Goal: Entertainment & Leisure: Consume media (video, audio)

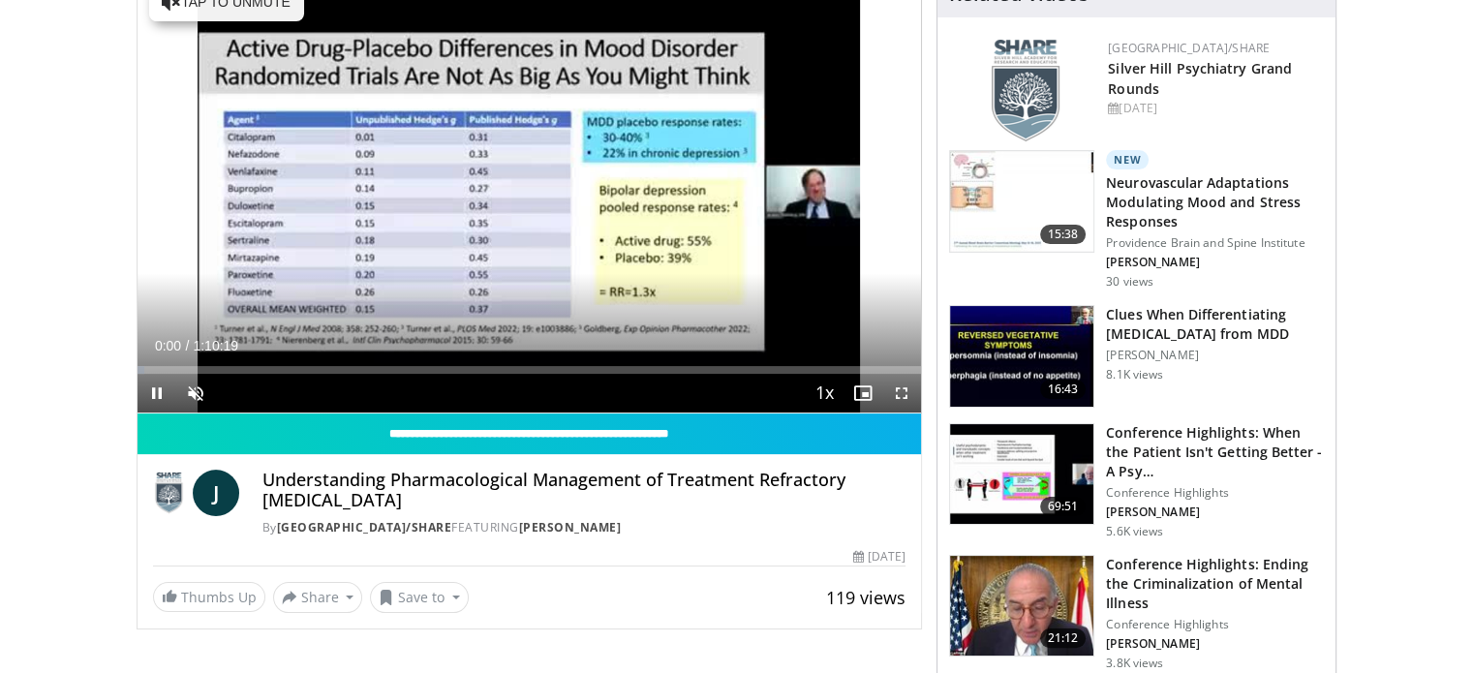
scroll to position [291, 0]
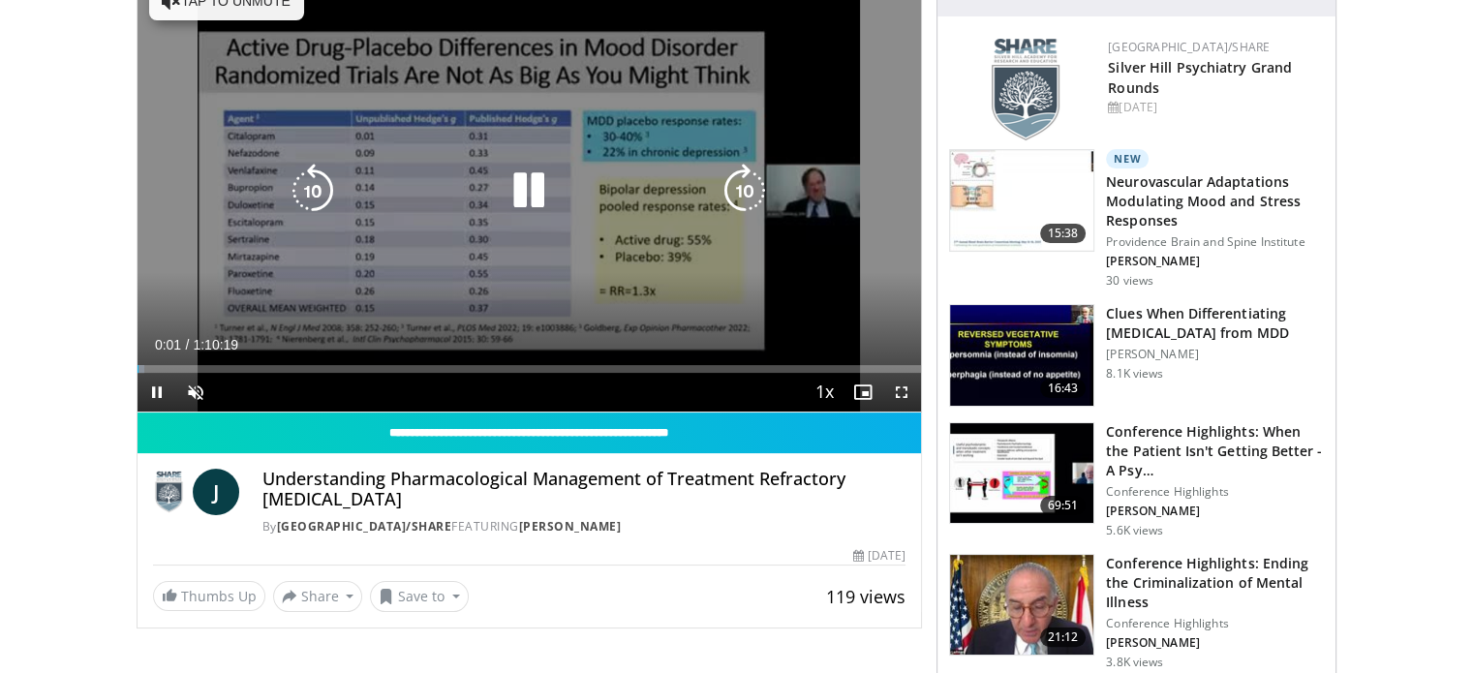
click at [532, 186] on icon "Video Player" at bounding box center [529, 191] width 54 height 54
click at [527, 189] on icon "Video Player" at bounding box center [529, 191] width 54 height 54
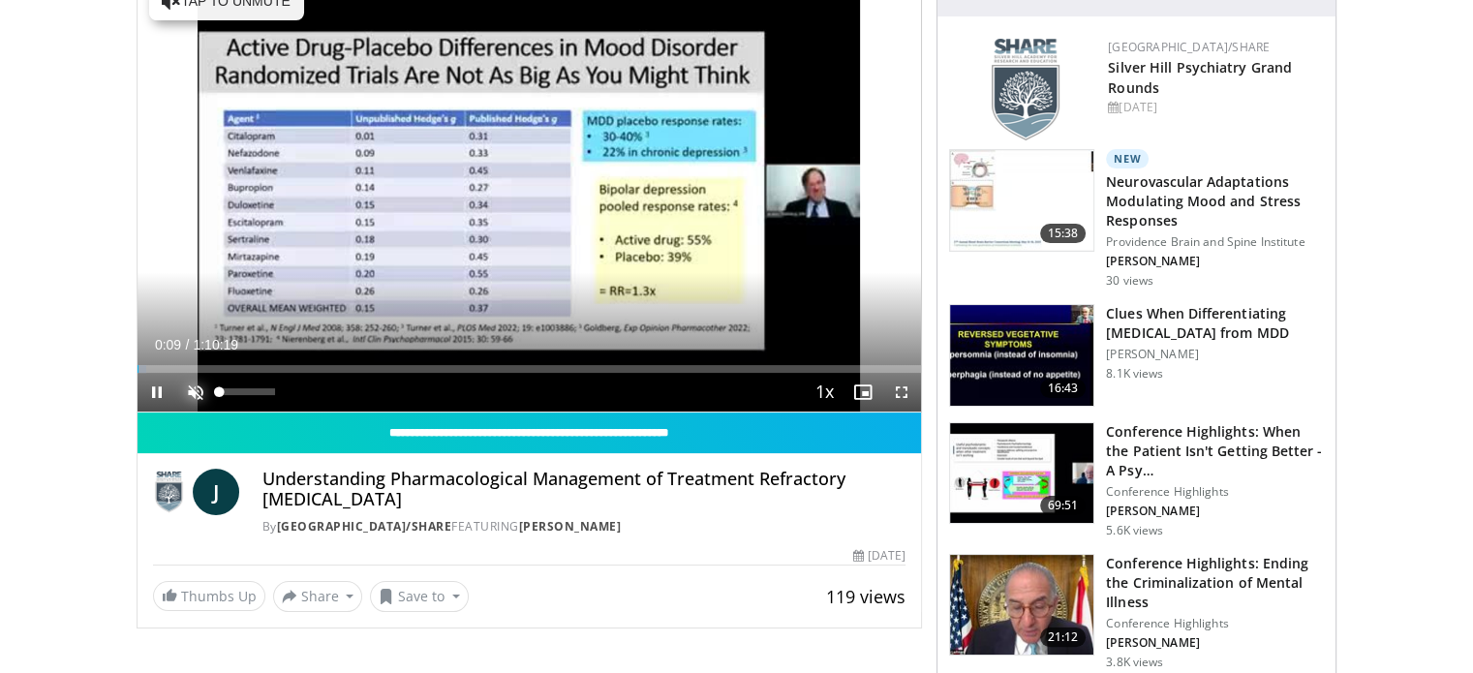
click at [196, 393] on span "Video Player" at bounding box center [195, 392] width 39 height 39
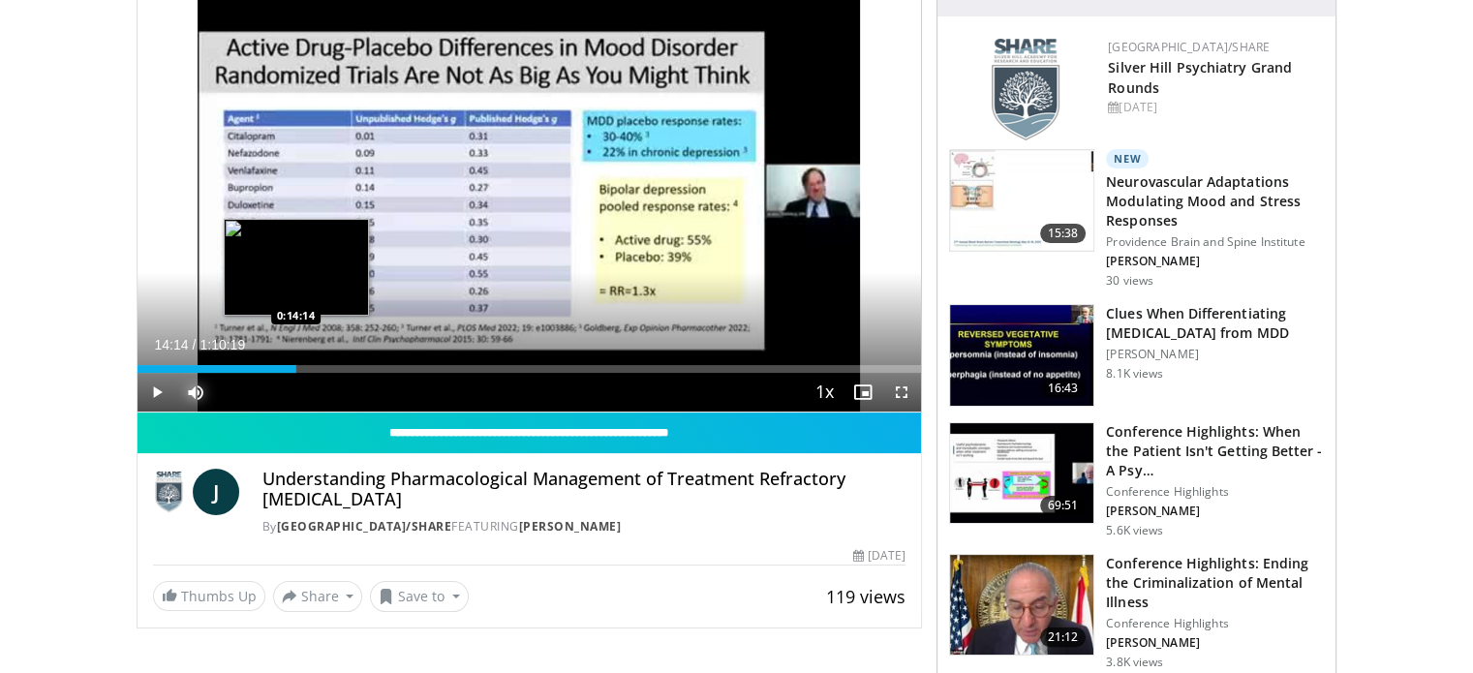
click at [295, 365] on div "Loaded : 20.35% 0:14:14 0:14:14" at bounding box center [530, 369] width 784 height 8
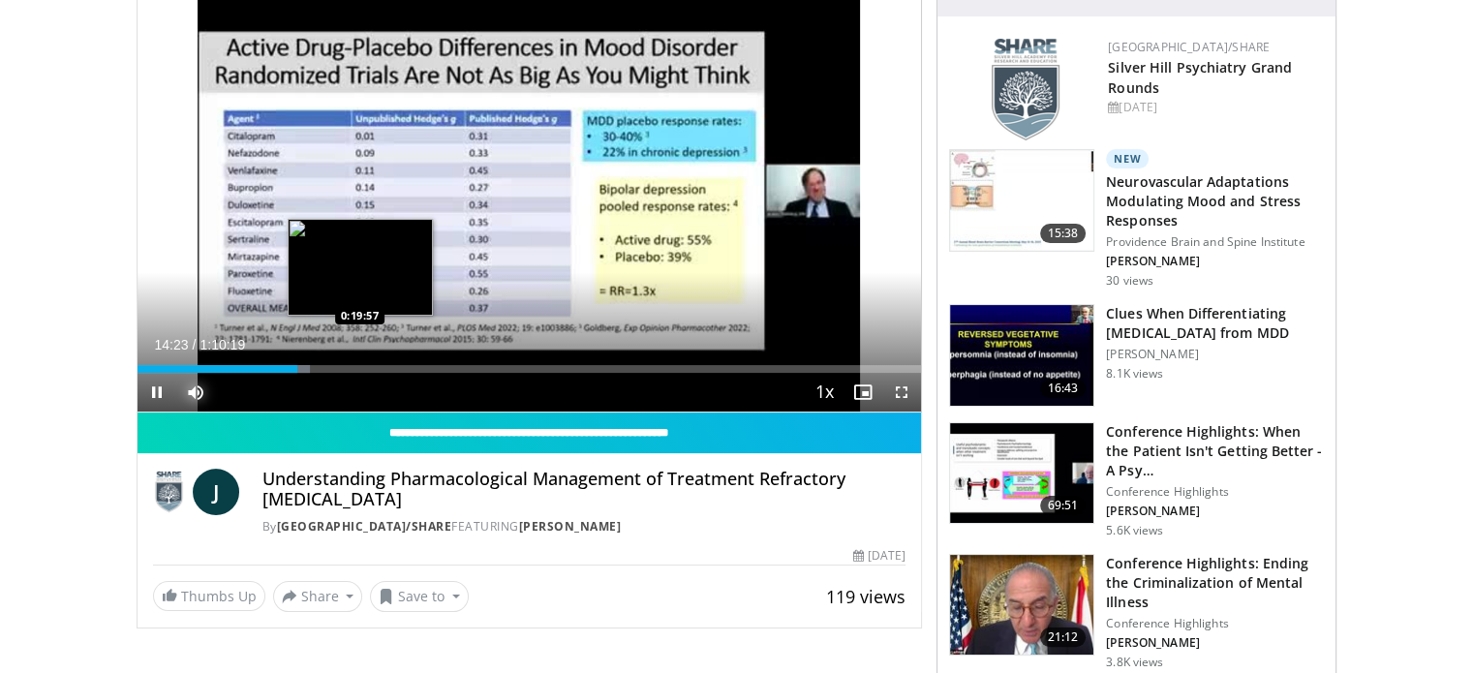
click at [359, 362] on div "Loaded : 22.01% 0:14:23 0:19:57" at bounding box center [530, 363] width 784 height 18
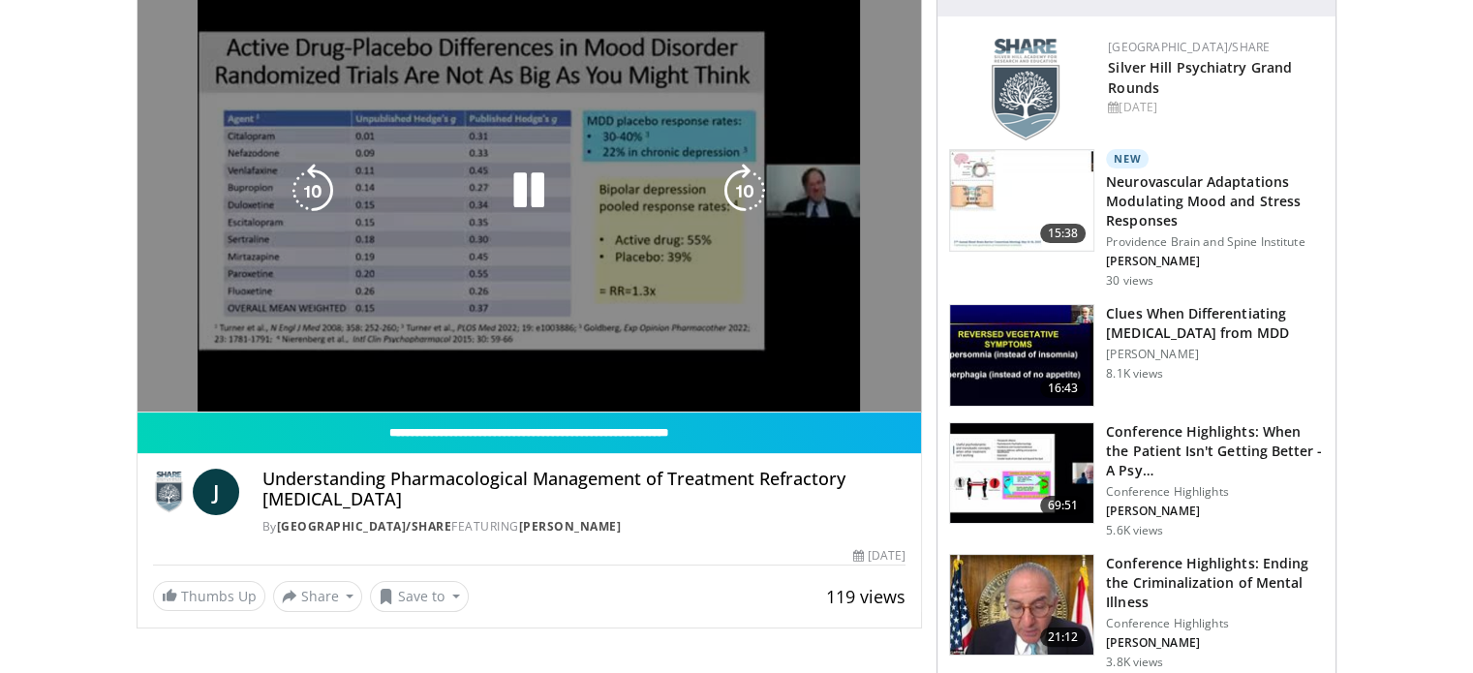
click at [423, 369] on div "10 seconds Tap to unmute" at bounding box center [530, 191] width 784 height 442
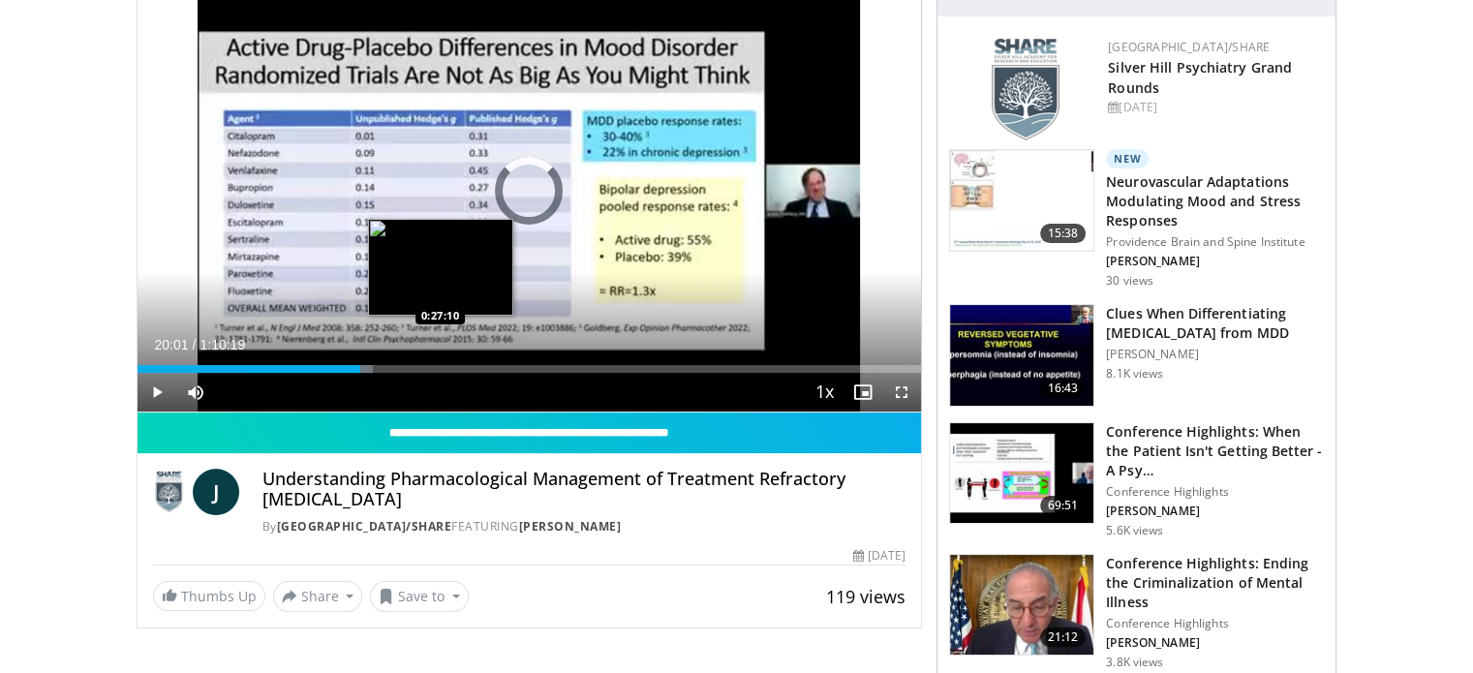
click at [441, 365] on div "Loaded : 30.05% 0:20:01 0:27:10" at bounding box center [530, 369] width 784 height 8
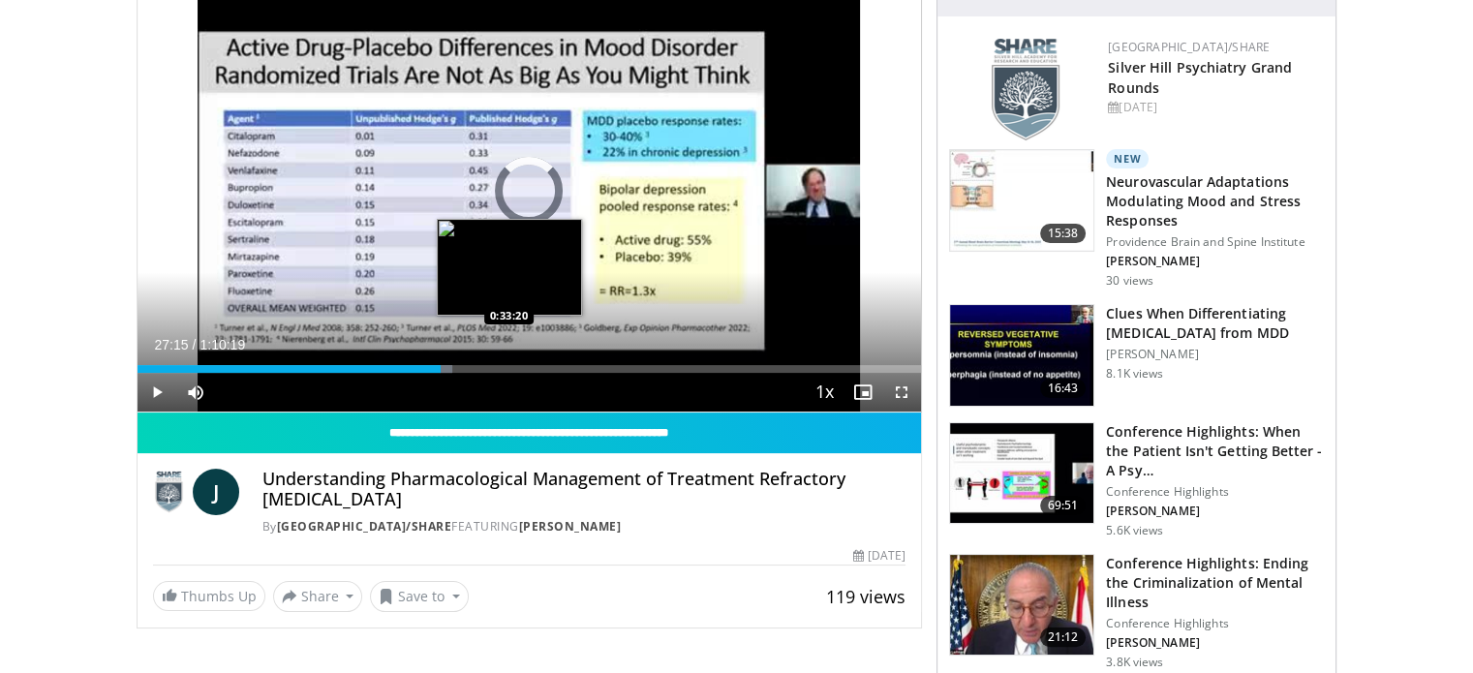
click at [508, 366] on div "Loaded : 40.23% 0:27:15 0:33:20" at bounding box center [530, 369] width 784 height 8
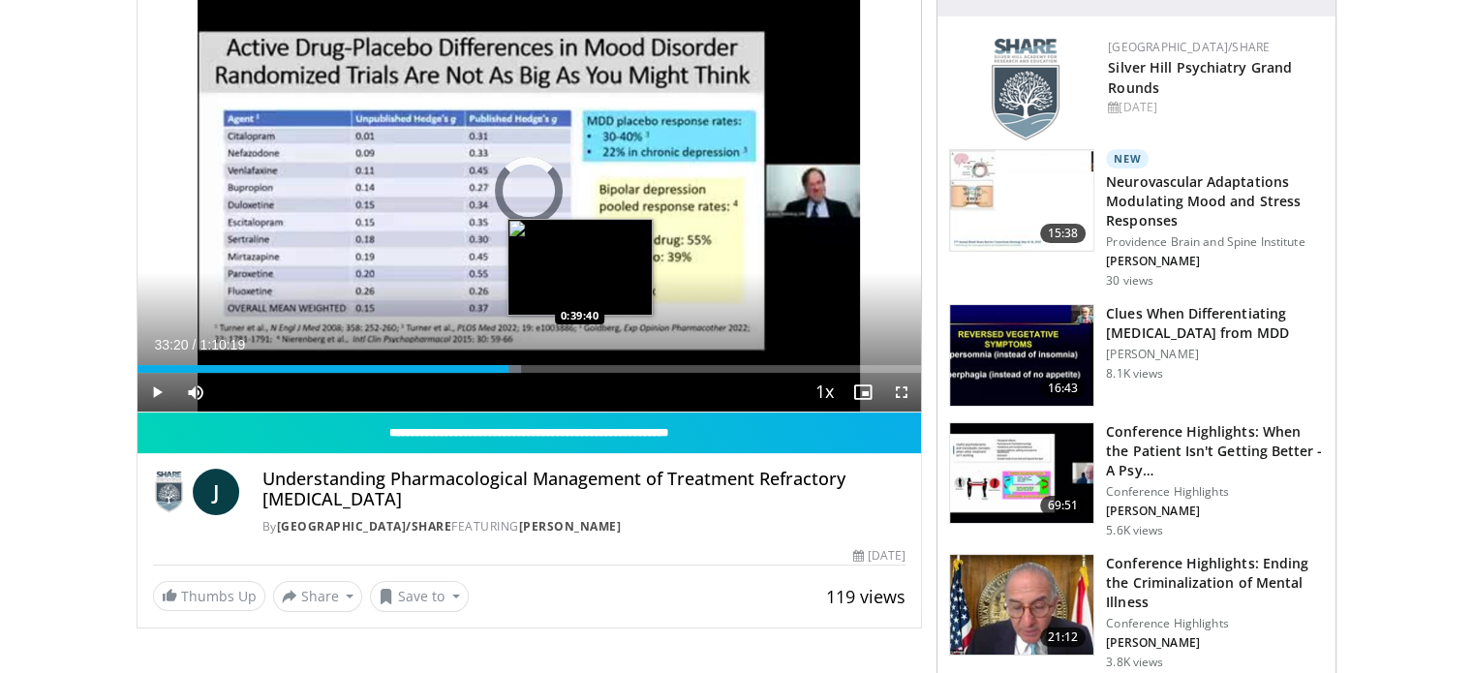
click at [578, 367] on div "Loaded : 48.99% 0:33:20 0:39:40" at bounding box center [530, 369] width 784 height 8
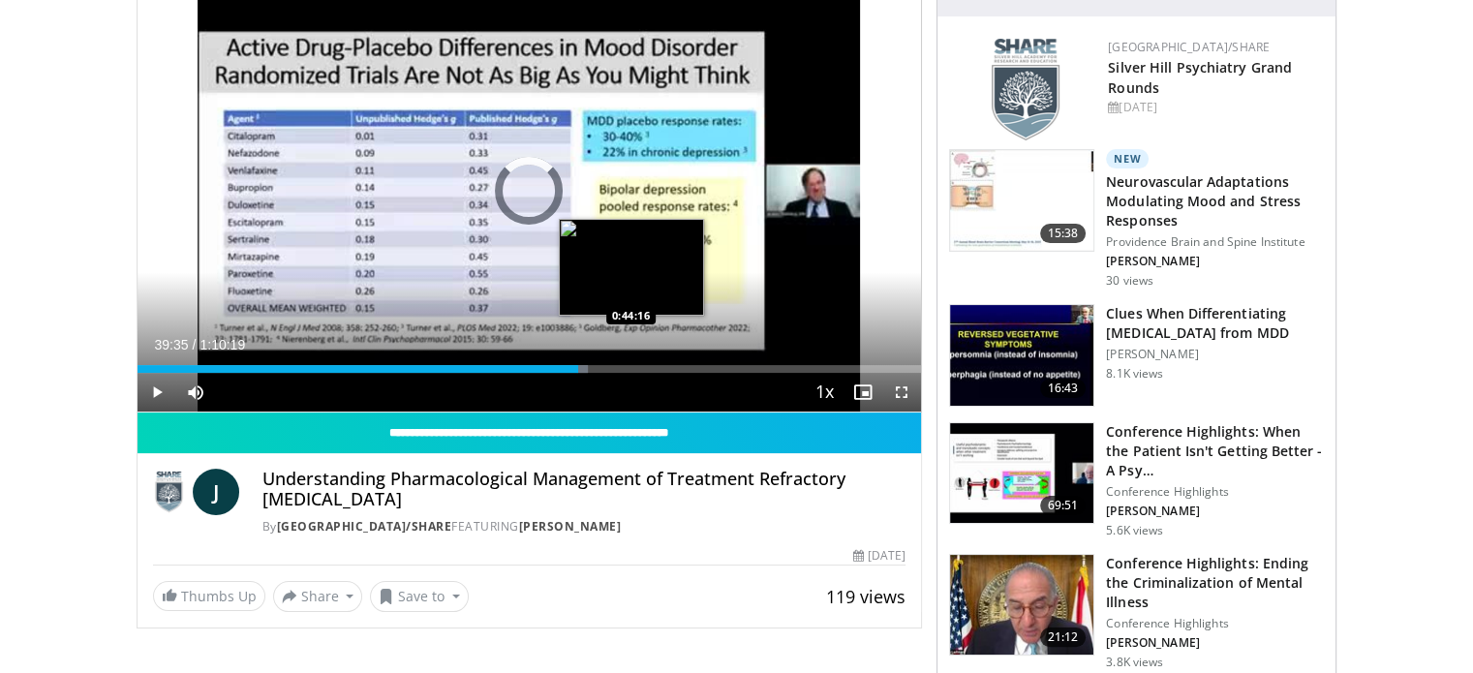
click at [631, 368] on div "Loaded : 57.51% 0:39:35 0:44:16" at bounding box center [530, 369] width 784 height 8
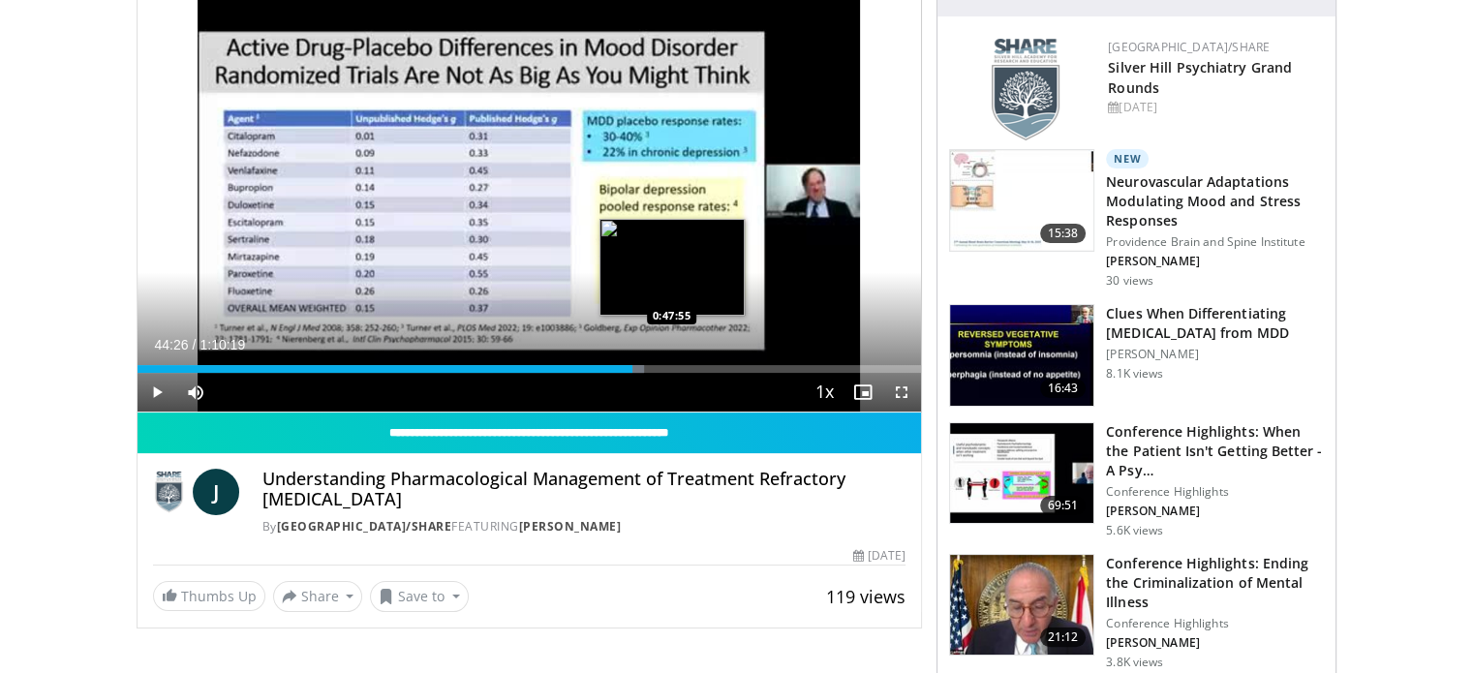
click at [670, 358] on div "Loaded : 64.71% 0:44:26 0:47:55" at bounding box center [530, 363] width 784 height 18
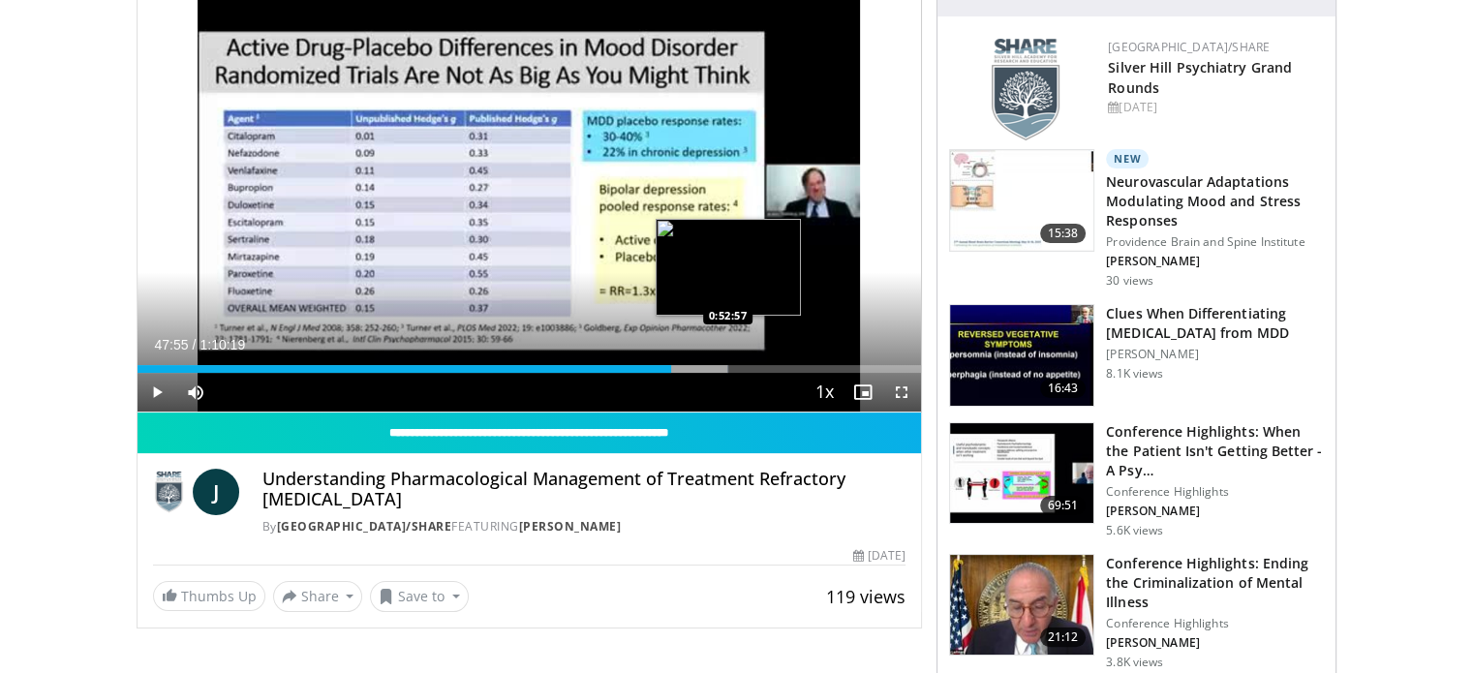
click at [726, 366] on div "Loaded : 75.37% 0:47:55 0:52:57" at bounding box center [530, 369] width 784 height 8
click at [743, 367] on div "Loaded : 76.68% 0:52:52 0:54:20" at bounding box center [530, 369] width 784 height 8
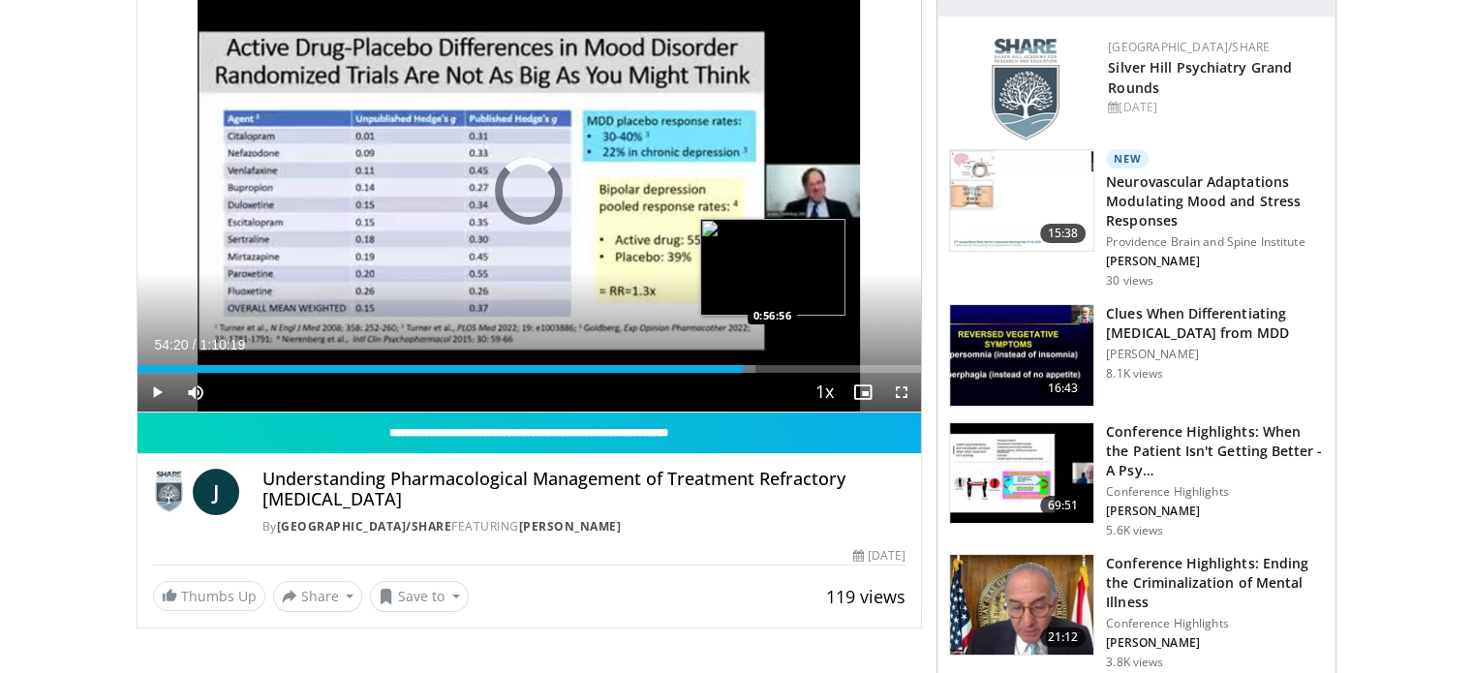
click at [771, 371] on div "Loaded : 78.81% 0:54:20 0:56:56" at bounding box center [530, 369] width 784 height 8
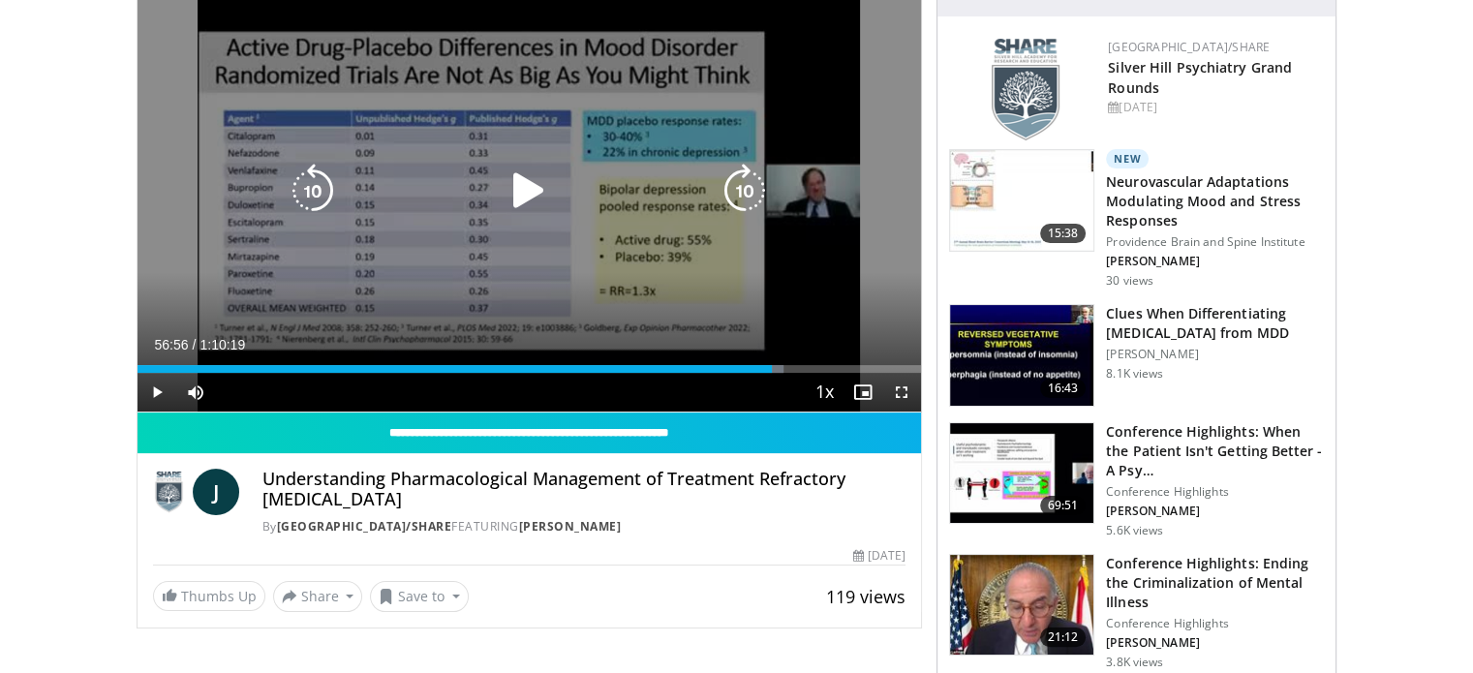
click at [531, 187] on icon "Video Player" at bounding box center [529, 191] width 54 height 54
click at [535, 189] on icon "Video Player" at bounding box center [529, 191] width 54 height 54
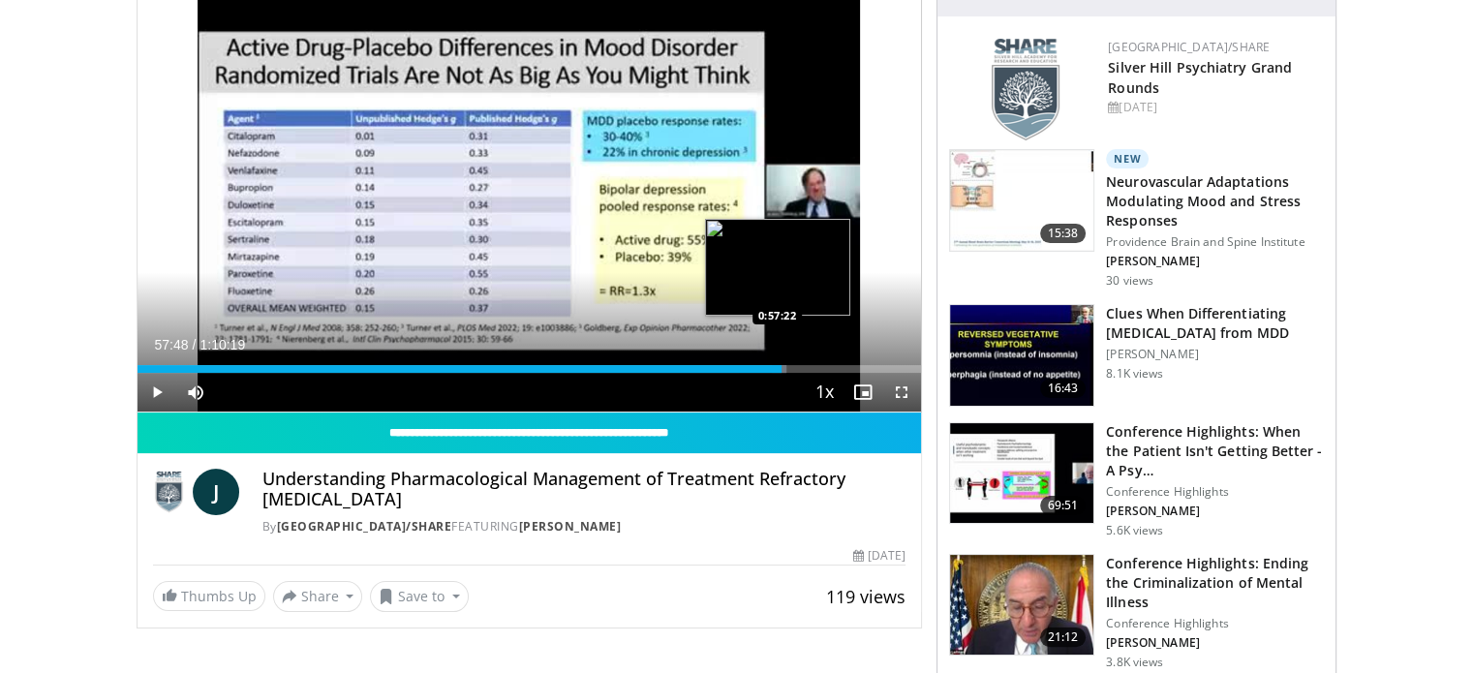
click at [780, 366] on div "Loaded : 82.83% 0:57:48 0:57:22" at bounding box center [530, 369] width 784 height 8
click at [772, 370] on div "0:57:48" at bounding box center [460, 369] width 645 height 8
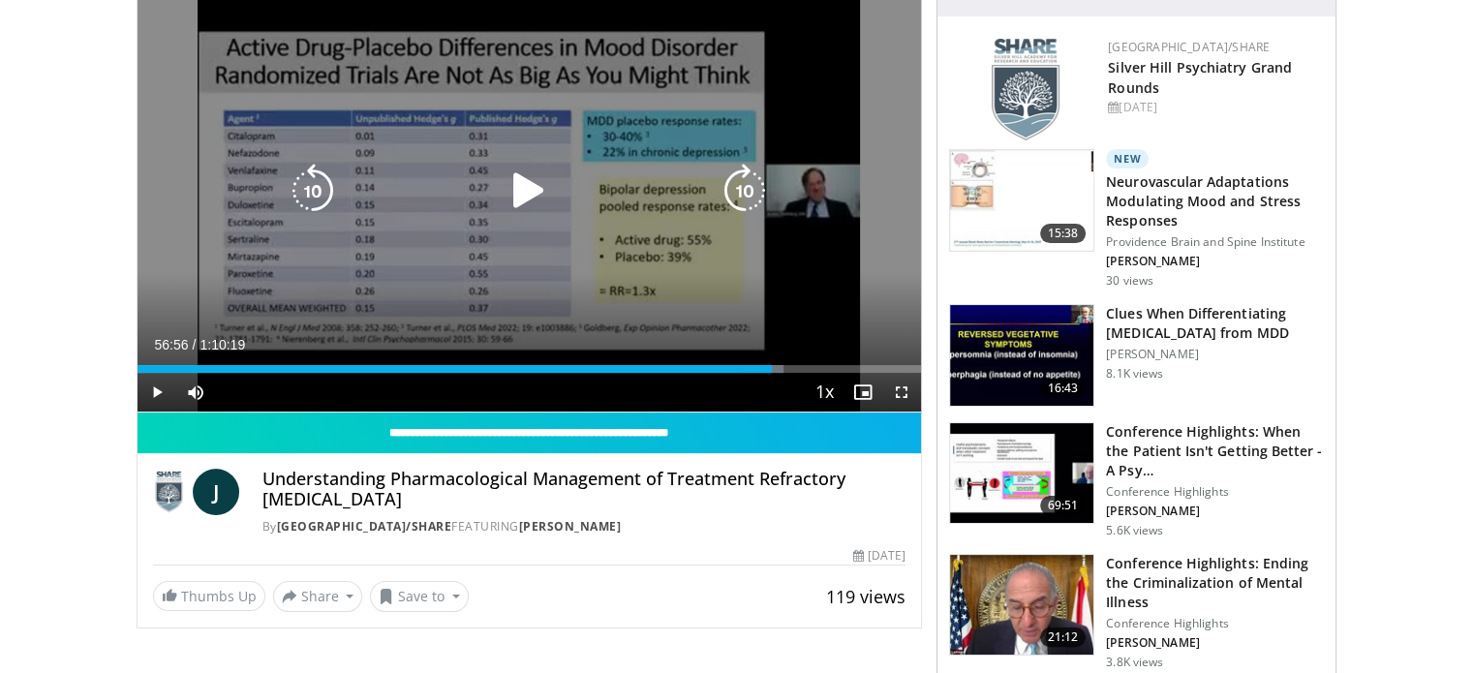
click at [549, 274] on div "10 seconds Tap to unmute" at bounding box center [530, 191] width 784 height 442
click at [523, 186] on icon "Video Player" at bounding box center [529, 191] width 54 height 54
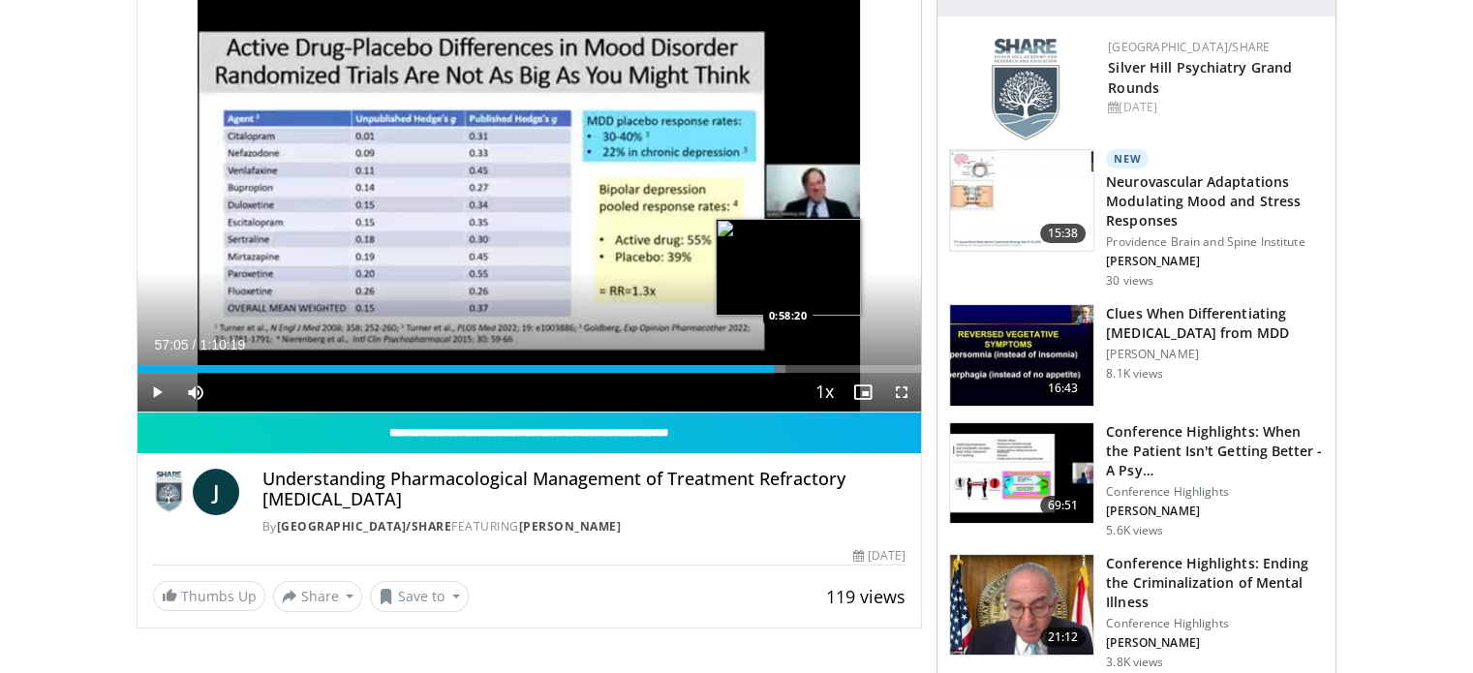
click at [787, 366] on div "Loaded : 82.72% 0:57:05 0:58:20" at bounding box center [530, 369] width 784 height 8
click at [770, 369] on div "0:58:20" at bounding box center [463, 369] width 651 height 8
